Goal: Task Accomplishment & Management: Use online tool/utility

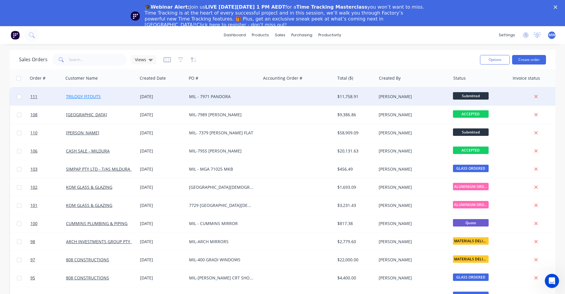
click at [78, 94] on link "TRILOGY FITOUTS" at bounding box center [83, 97] width 35 height 6
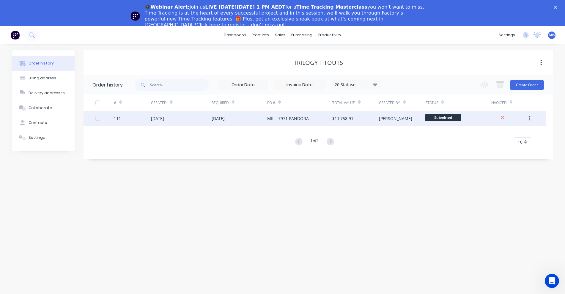
click at [164, 118] on div "[DATE]" at bounding box center [157, 118] width 13 height 6
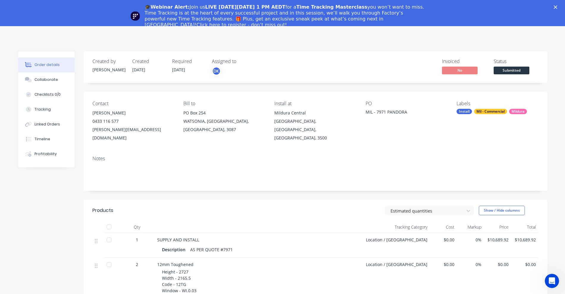
click at [562, 9] on div "🎓Webinar Alert: Join us LIVE [DATE][DATE] 1 PM AEDT for a Time Tracking Masterc…" at bounding box center [282, 15] width 565 height 27
click at [558, 7] on icon "Close" at bounding box center [556, 7] width 4 height 4
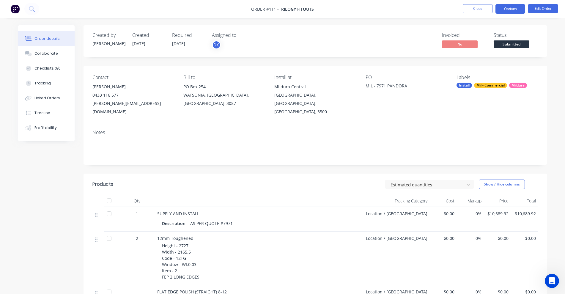
click at [506, 7] on button "Options" at bounding box center [511, 9] width 30 height 10
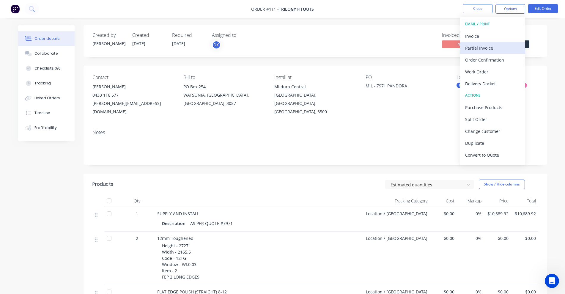
click at [481, 44] on div "Partial Invoice" at bounding box center [493, 48] width 55 height 9
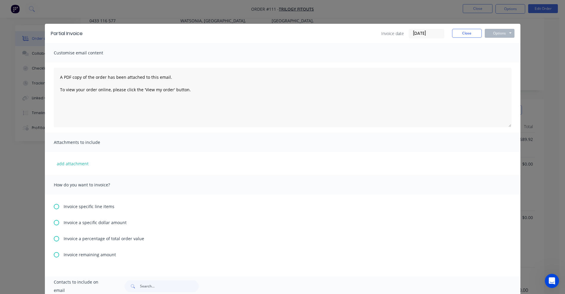
click at [54, 239] on icon at bounding box center [56, 238] width 5 height 5
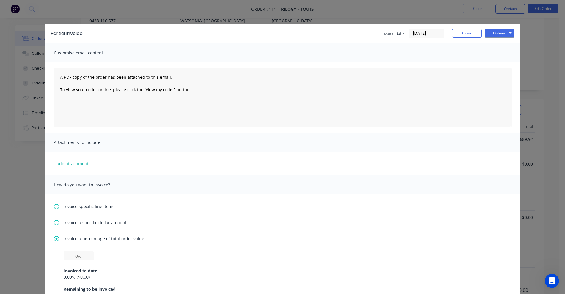
scroll to position [112, 0]
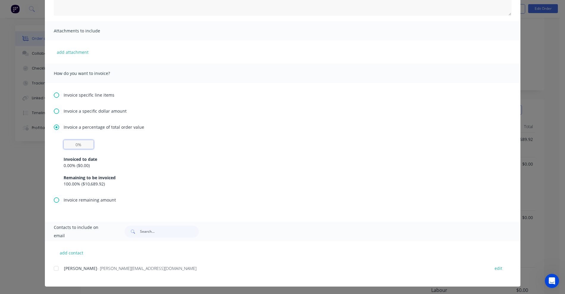
click at [79, 144] on input "text" at bounding box center [79, 144] width 30 height 9
type input "60%"
click at [137, 160] on div "Invoiced to date" at bounding box center [283, 159] width 438 height 6
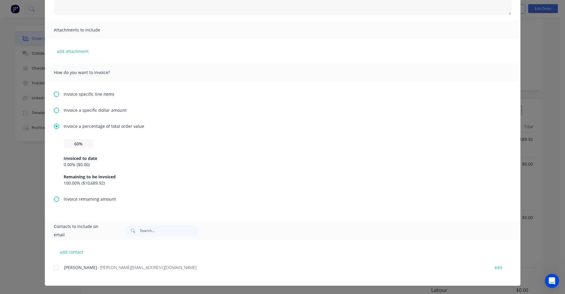
scroll to position [0, 0]
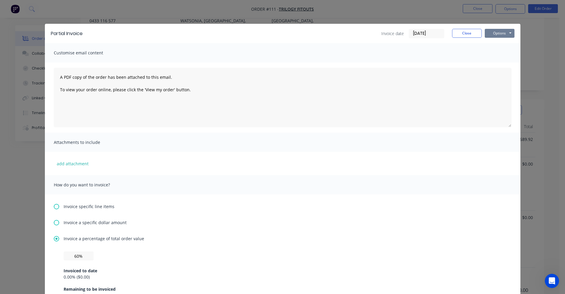
click at [493, 32] on button "Options" at bounding box center [500, 33] width 30 height 9
click at [495, 51] on button "Print" at bounding box center [504, 54] width 38 height 10
click at [471, 31] on button "Close" at bounding box center [467, 33] width 30 height 9
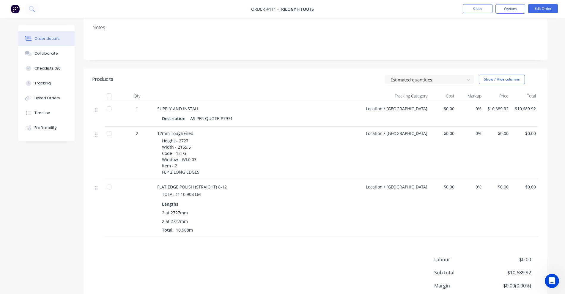
scroll to position [145, 0]
